Goal: Task Accomplishment & Management: Manage account settings

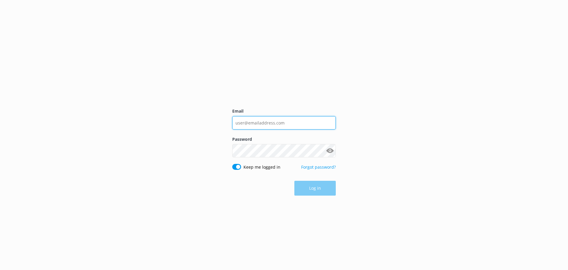
type input "brady@southernstardolphincruise.com"
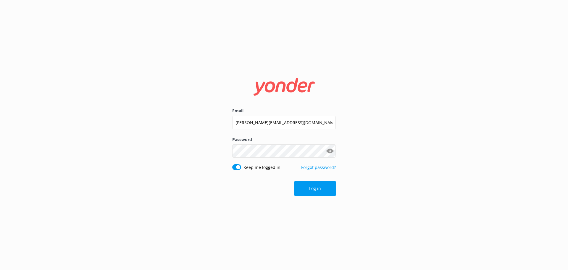
click at [419, 152] on div "Email brady@southernstardolphincruise.com Password Show password Keep me logged…" at bounding box center [284, 135] width 568 height 270
click at [324, 188] on button "Log in" at bounding box center [315, 188] width 41 height 15
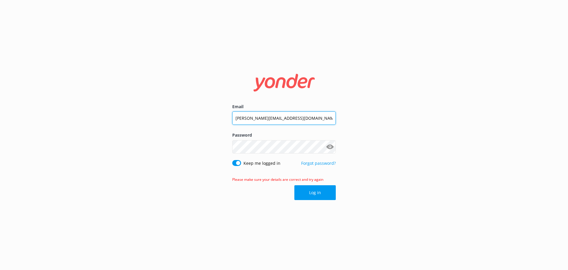
click at [336, 118] on div at bounding box center [336, 118] width 0 height 0
type input "[EMAIL_ADDRESS][DOMAIN_NAME]"
click at [202, 155] on div "Email Destin.tiki@gulfcoastadventures.com Password Show password Keep me logged…" at bounding box center [284, 135] width 568 height 270
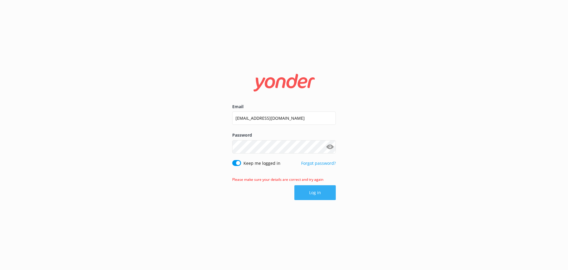
click at [310, 191] on button "Log in" at bounding box center [315, 192] width 41 height 15
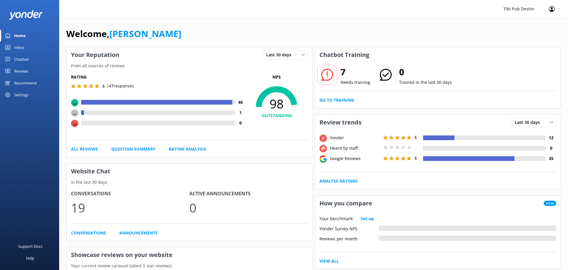
click at [25, 70] on div "Reviews" at bounding box center [21, 71] width 14 height 12
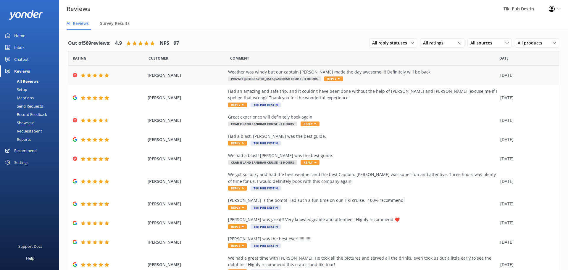
click at [324, 77] on span "Reply" at bounding box center [333, 78] width 19 height 5
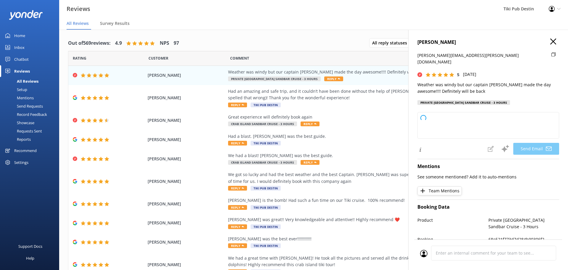
type textarea "Thank you so much, Katie! We're thrilled to hear that Captain Axel made your da…"
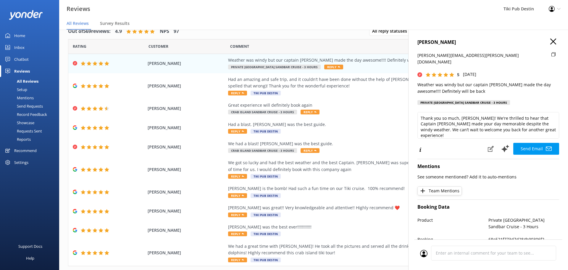
click at [551, 42] on icon "button" at bounding box center [554, 41] width 6 height 6
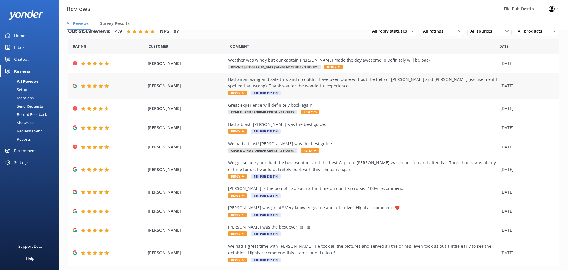
click at [239, 91] on span "Reply" at bounding box center [237, 93] width 19 height 5
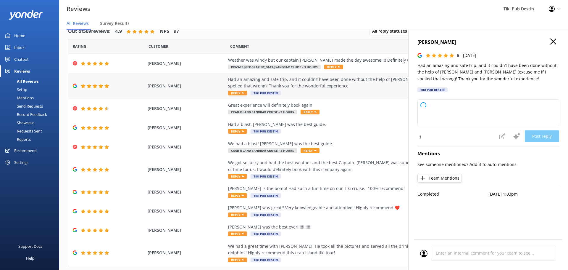
type textarea "Thank you so much for your wonderful review! We're thrilled to hear you had an …"
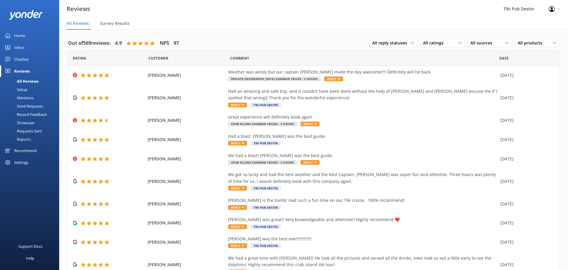
click at [28, 88] on link "Setup" at bounding box center [32, 89] width 56 height 8
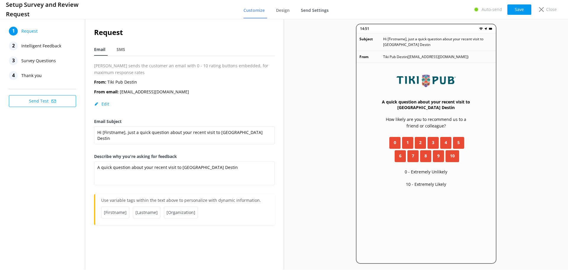
click at [312, 8] on span "Send Settings" at bounding box center [315, 10] width 28 height 6
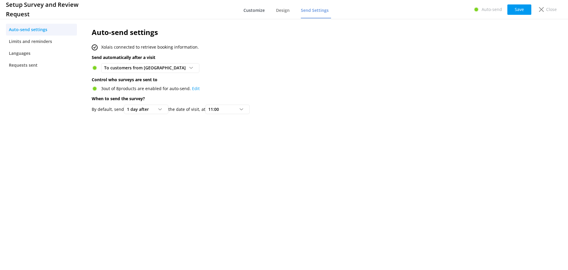
click at [257, 6] on link "Customize" at bounding box center [256, 10] width 24 height 15
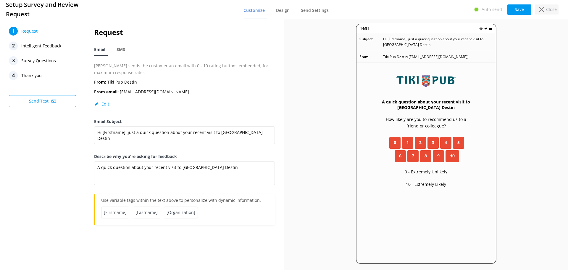
click at [547, 10] on p "Close" at bounding box center [551, 9] width 11 height 7
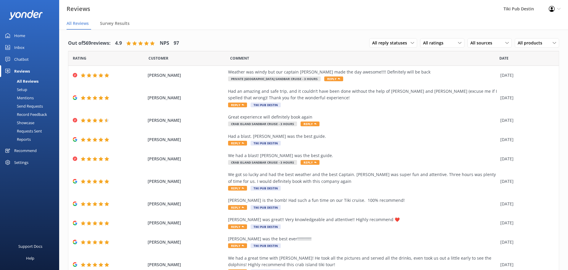
click at [32, 104] on div "Send Requests" at bounding box center [23, 106] width 39 height 8
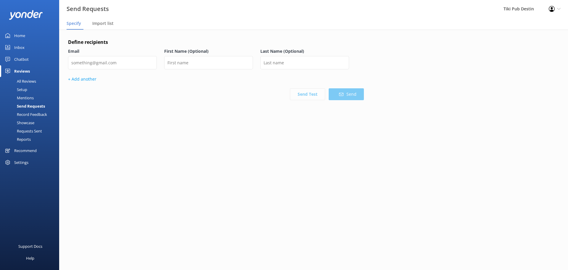
click at [31, 114] on div "Record Feedback" at bounding box center [26, 114] width 44 height 8
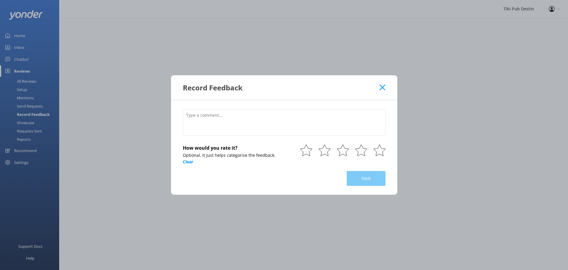
click at [381, 85] on icon at bounding box center [383, 87] width 6 height 6
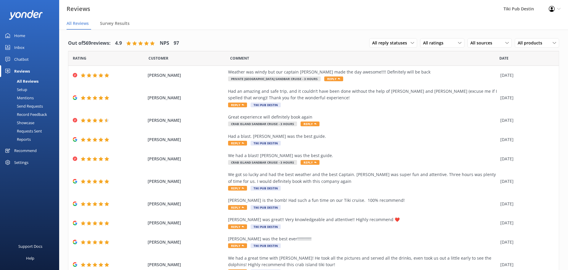
click at [29, 123] on div "Showcase" at bounding box center [19, 122] width 31 height 8
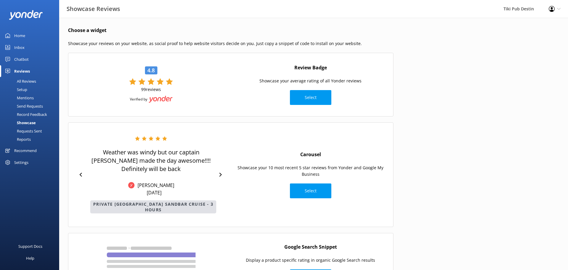
scroll to position [26, 0]
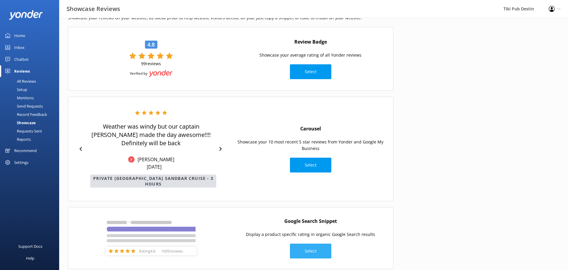
click at [315, 243] on button "Select" at bounding box center [310, 250] width 41 height 15
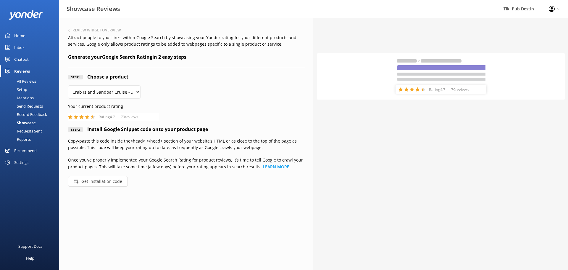
click at [25, 151] on div "Recommend" at bounding box center [25, 150] width 22 height 12
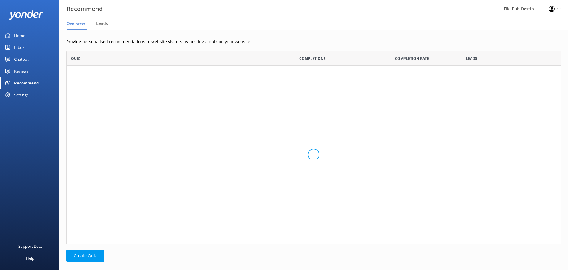
scroll to position [193, 495]
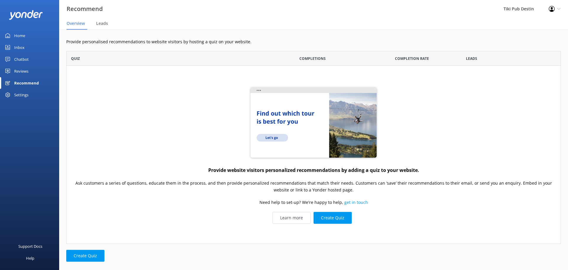
click at [19, 32] on div "Home" at bounding box center [19, 36] width 11 height 12
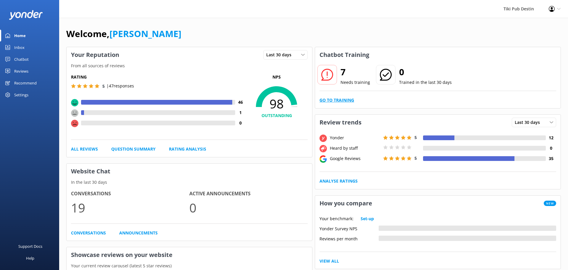
click at [346, 102] on link "Go to Training" at bounding box center [337, 100] width 35 height 7
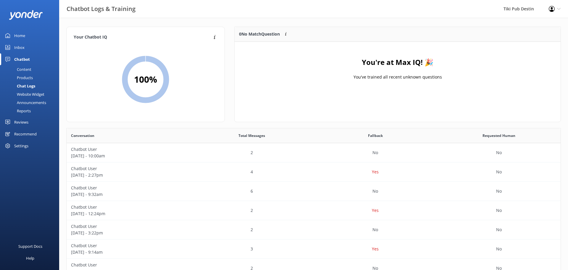
click at [32, 35] on link "Home" at bounding box center [29, 36] width 59 height 12
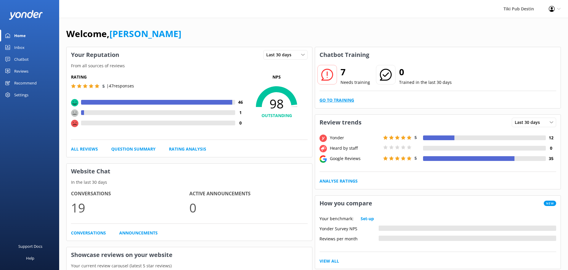
click at [336, 102] on link "Go to Training" at bounding box center [337, 100] width 35 height 7
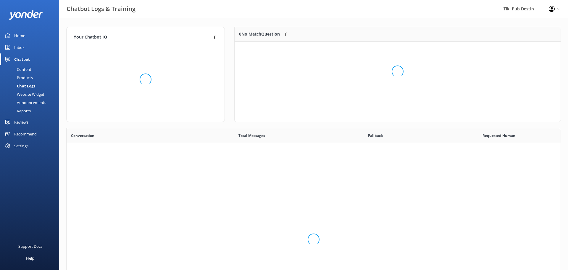
scroll to position [208, 494]
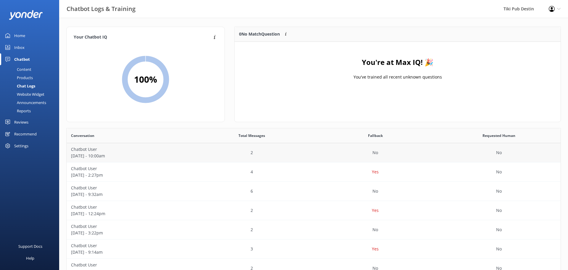
click at [153, 155] on p "[DATE] - 10:00am" at bounding box center [128, 155] width 115 height 7
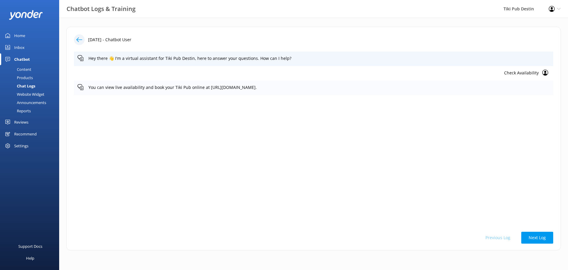
click at [235, 87] on p "You can view live availability and book your Tiki Pub online at [URL][DOMAIN_NA…" at bounding box center [319, 87] width 461 height 7
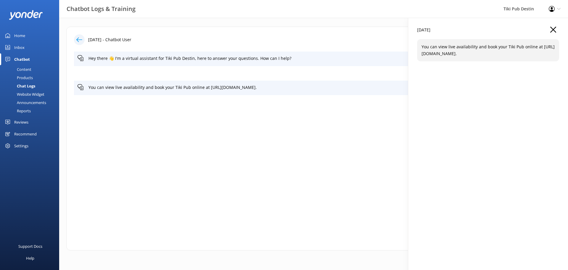
click at [452, 55] on p "You can view live availability and book your Tiki Pub online at [URL][DOMAIN_NA…" at bounding box center [488, 50] width 133 height 13
click at [553, 29] on use "button" at bounding box center [554, 30] width 6 height 6
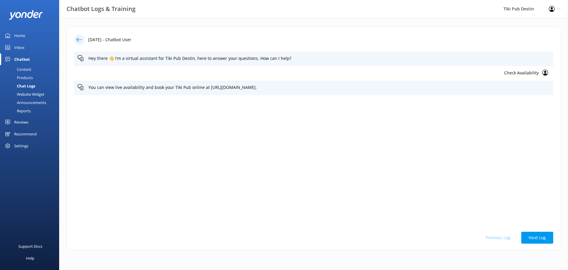
click at [31, 35] on link "Home" at bounding box center [29, 36] width 59 height 12
